Goal: Find specific page/section: Find specific page/section

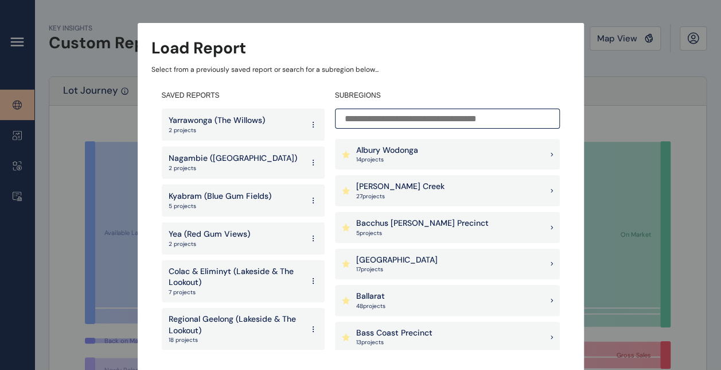
click at [620, 72] on div "Load Report Select from a previously saved report or search for a subregion bel…" at bounding box center [360, 173] width 721 height 347
click at [444, 180] on div "[PERSON_NAME] Creek 27 project s" at bounding box center [447, 190] width 225 height 31
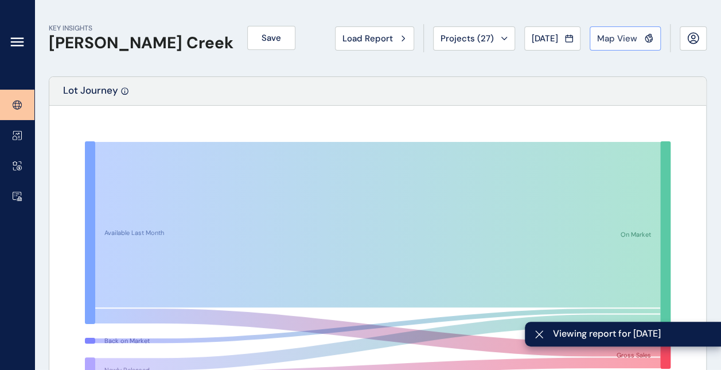
click at [616, 40] on span "Map View" at bounding box center [618, 38] width 40 height 11
